Goal: Task Accomplishment & Management: Manage account settings

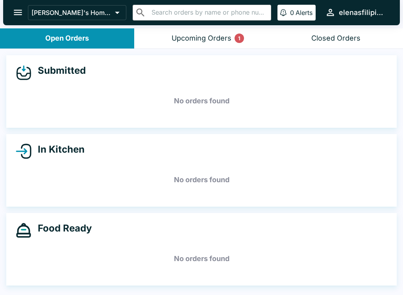
click at [219, 35] on div "Upcoming Orders 1" at bounding box center [202, 38] width 60 height 9
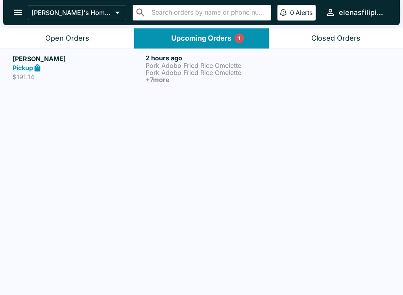
click at [187, 72] on p "Pork Adobo Fried Rice Omelette" at bounding box center [211, 72] width 130 height 7
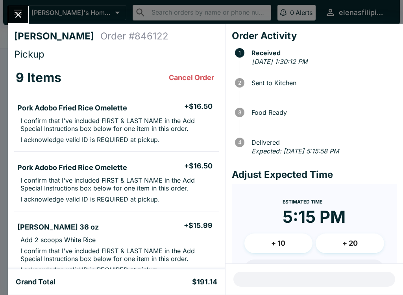
click at [22, 20] on icon "Close" at bounding box center [18, 14] width 11 height 11
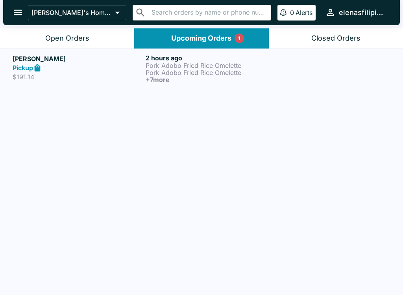
click at [57, 37] on div "Open Orders" at bounding box center [67, 38] width 44 height 9
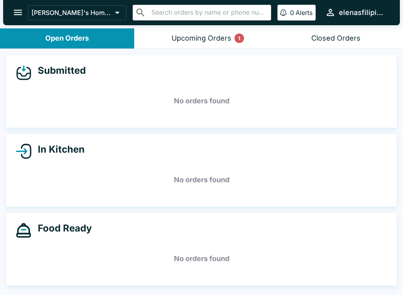
click at [21, 17] on icon "open drawer" at bounding box center [18, 12] width 11 height 11
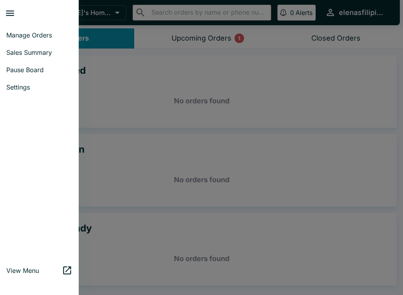
click at [41, 67] on span "Pause Board" at bounding box center [39, 70] width 66 height 8
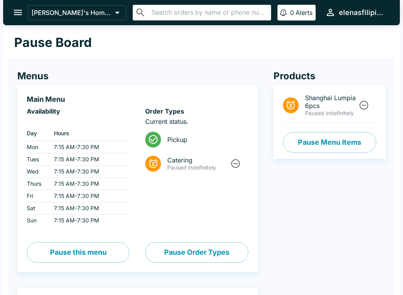
click at [366, 103] on icon "Unpause" at bounding box center [364, 105] width 11 height 11
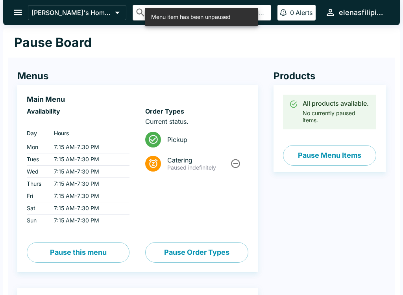
click at [324, 157] on button "Pause Menu Items" at bounding box center [329, 155] width 93 height 20
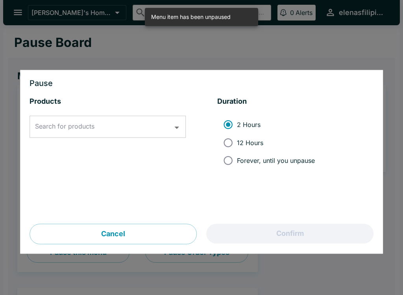
click at [75, 129] on div "Search for products Search for products" at bounding box center [108, 127] width 156 height 22
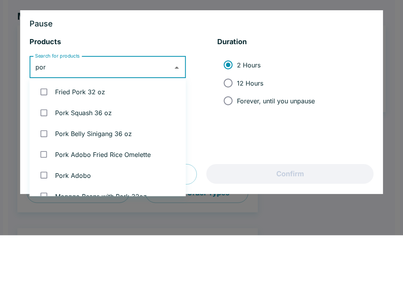
type input "pork"
click at [39, 164] on input "checkbox" at bounding box center [44, 172] width 16 height 16
checkbox input "true"
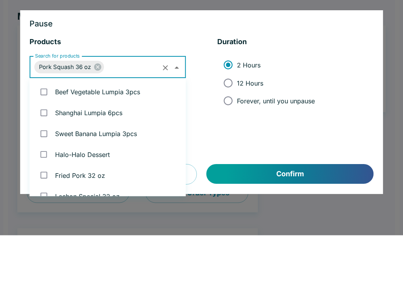
scroll to position [94, 0]
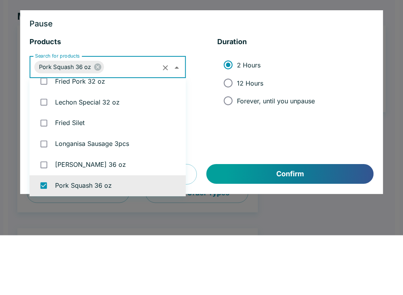
click at [232, 152] on input "Forever, until you unpause" at bounding box center [228, 161] width 18 height 18
radio input "true"
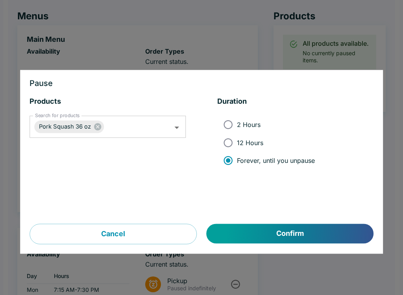
click at [264, 235] on button "Confirm" at bounding box center [290, 234] width 167 height 20
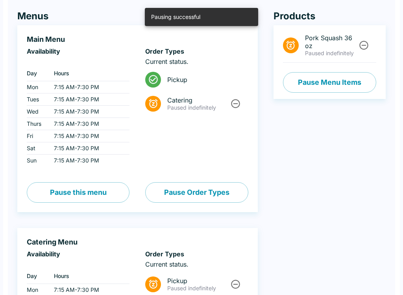
click at [330, 73] on button "Pause Menu Items" at bounding box center [329, 82] width 93 height 20
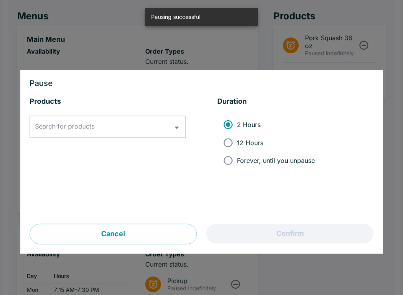
click at [150, 114] on div "Products Search for products Search for products" at bounding box center [108, 160] width 156 height 127
click at [144, 122] on input "Search for products" at bounding box center [101, 126] width 137 height 15
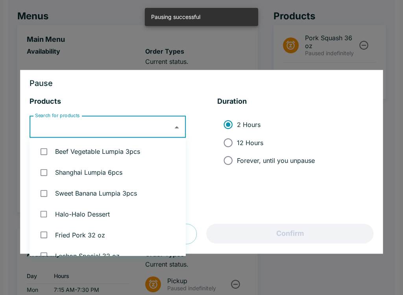
scroll to position [59, 0]
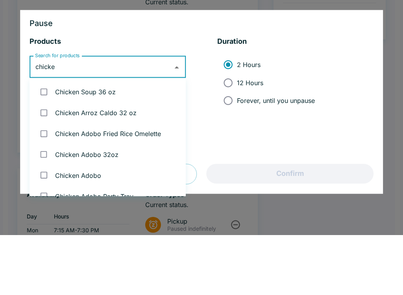
type input "chicken"
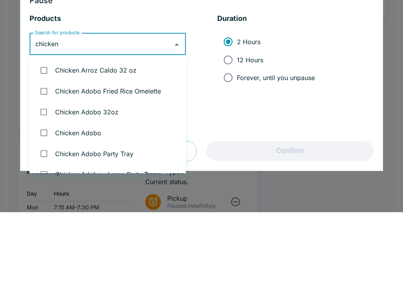
click at [48, 186] on input "checkbox" at bounding box center [44, 194] width 16 height 16
checkbox input "true"
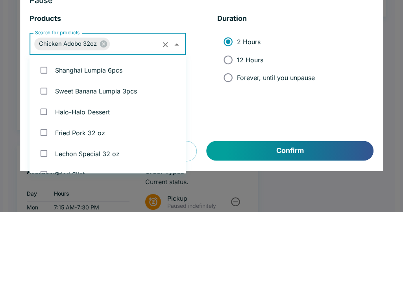
scroll to position [531, 0]
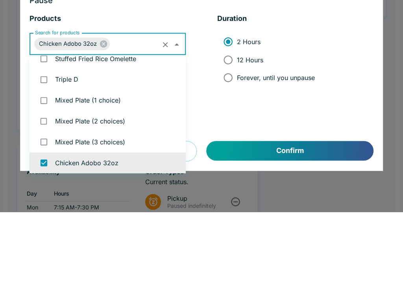
click at [235, 152] on input "Forever, until you unpause" at bounding box center [228, 161] width 18 height 18
radio input "true"
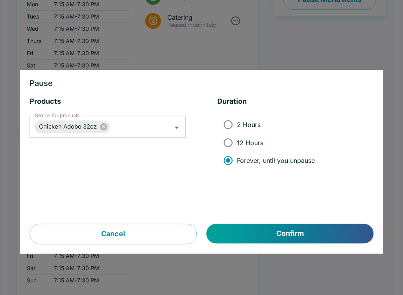
click at [280, 231] on button "Confirm" at bounding box center [290, 234] width 167 height 20
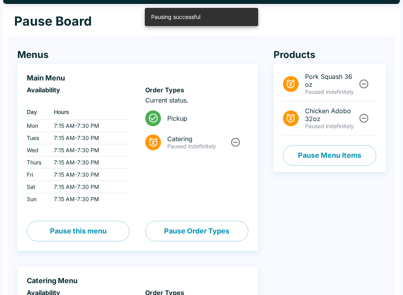
scroll to position [0, 0]
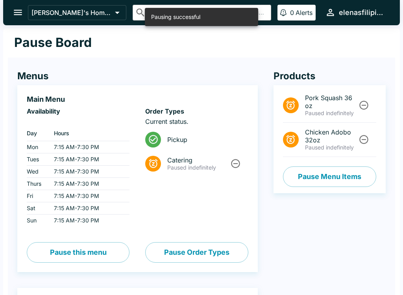
click at [13, 7] on icon "open drawer" at bounding box center [18, 12] width 11 height 11
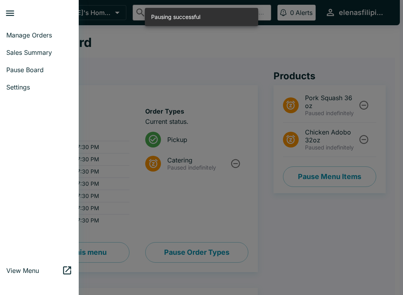
click at [43, 27] on link "Manage Orders" at bounding box center [39, 34] width 79 height 17
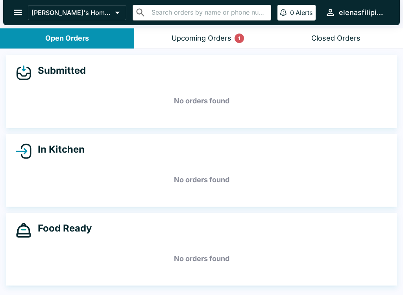
click at [22, 13] on icon "open drawer" at bounding box center [18, 12] width 11 height 11
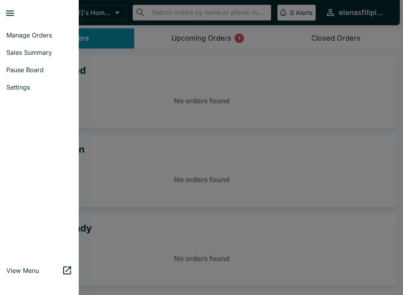
click at [23, 56] on span "Sales Summary" at bounding box center [39, 52] width 66 height 8
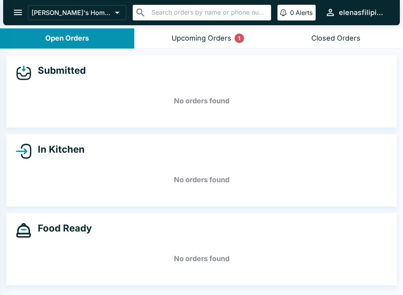
select select "03:00"
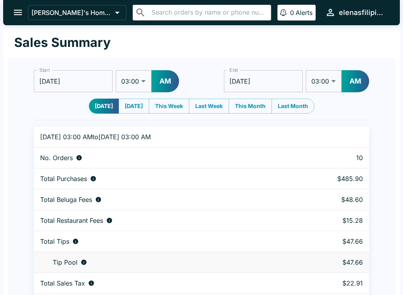
click at [12, 11] on button "open drawer" at bounding box center [18, 12] width 20 height 20
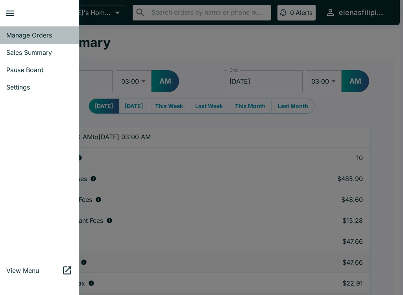
click at [20, 32] on span "Manage Orders" at bounding box center [39, 35] width 66 height 8
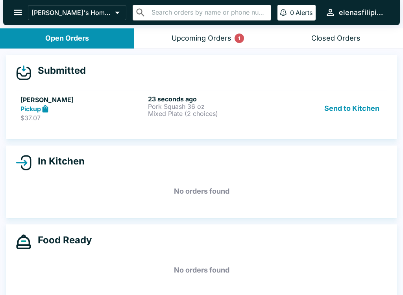
click at [47, 113] on icon at bounding box center [45, 108] width 9 height 9
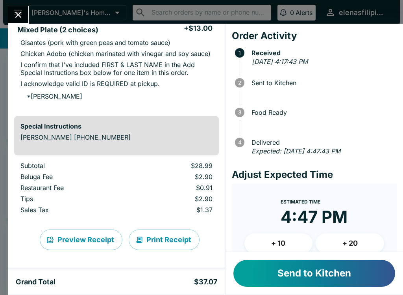
scroll to position [163, 0]
click at [18, 11] on icon "Close" at bounding box center [18, 14] width 11 height 11
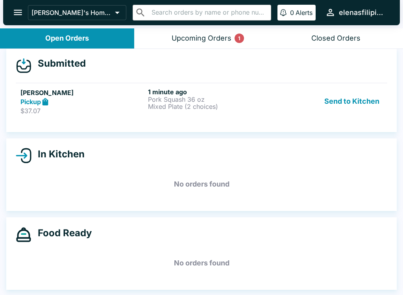
scroll to position [7, 0]
click at [223, 104] on p "Mixed Plate (2 choices)" at bounding box center [210, 106] width 124 height 7
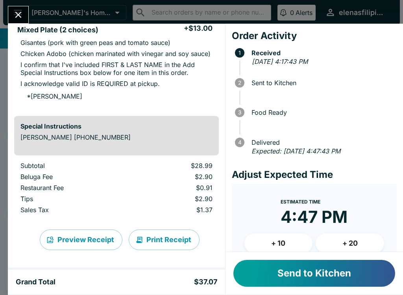
scroll to position [163, 0]
click at [300, 274] on button "Send to Kitchen" at bounding box center [315, 273] width 162 height 27
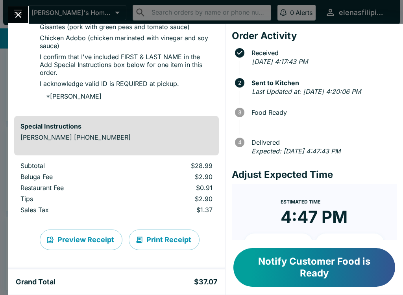
scroll to position [186, 0]
click at [323, 277] on button "Notify Customer Food is Ready" at bounding box center [315, 267] width 162 height 39
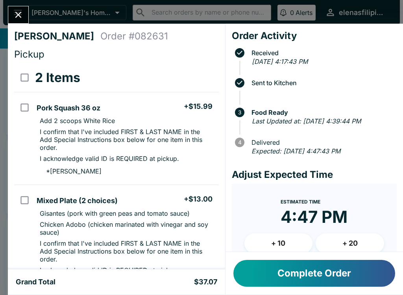
scroll to position [0, 0]
click at [21, 11] on icon "Close" at bounding box center [18, 14] width 11 height 11
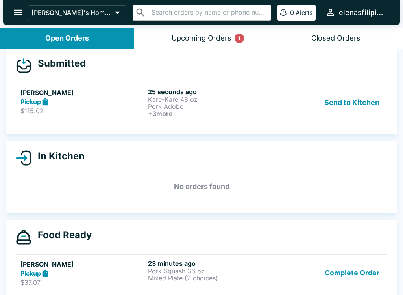
click at [36, 105] on strong "Pickup" at bounding box center [30, 102] width 20 height 8
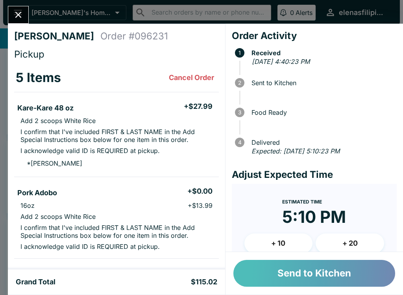
click at [260, 269] on button "Send to Kitchen" at bounding box center [315, 273] width 162 height 27
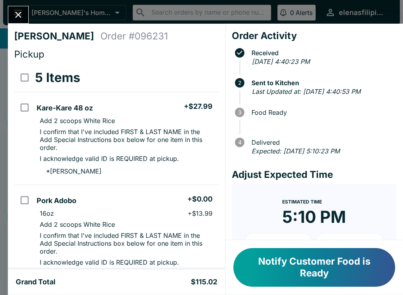
click at [17, 18] on icon "Close" at bounding box center [18, 14] width 11 height 11
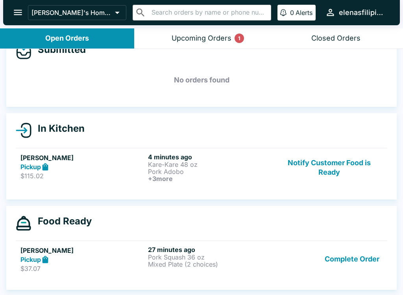
scroll to position [21, 0]
click at [34, 262] on strong "Pickup" at bounding box center [30, 259] width 20 height 8
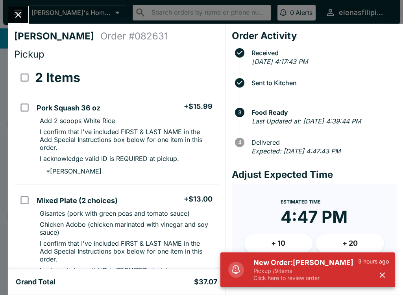
click at [22, 15] on icon "Close" at bounding box center [18, 14] width 11 height 11
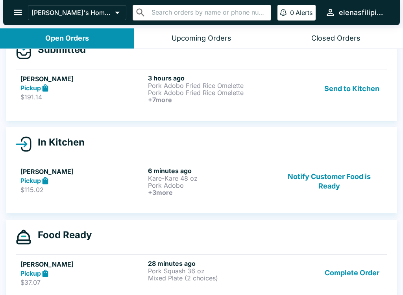
click at [30, 90] on strong "Pickup" at bounding box center [30, 88] width 20 height 8
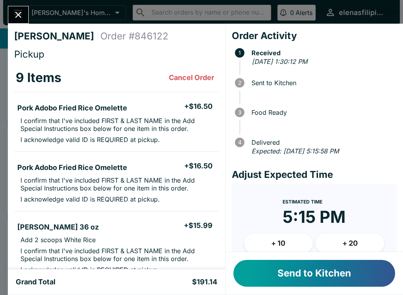
click at [258, 276] on button "Send to Kitchen" at bounding box center [315, 273] width 162 height 27
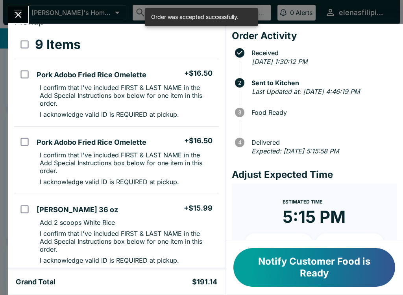
scroll to position [34, 0]
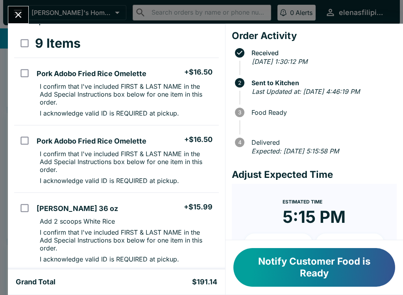
click at [17, 13] on icon "Close" at bounding box center [18, 15] width 6 height 6
